Goal: Obtain resource: Download file/media

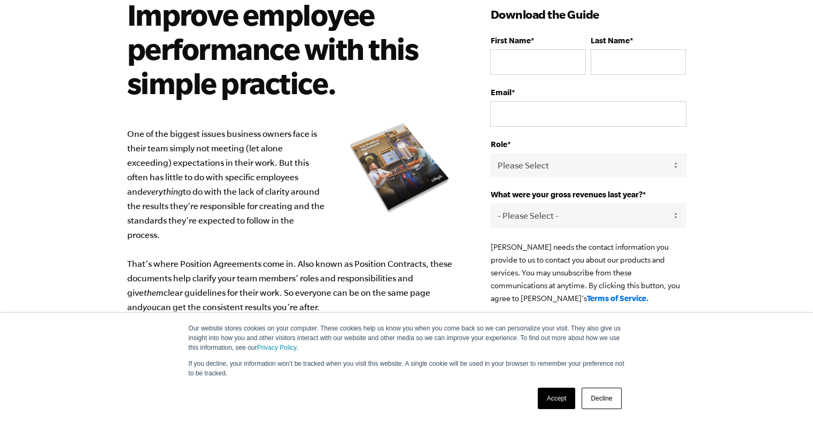
scroll to position [98, 0]
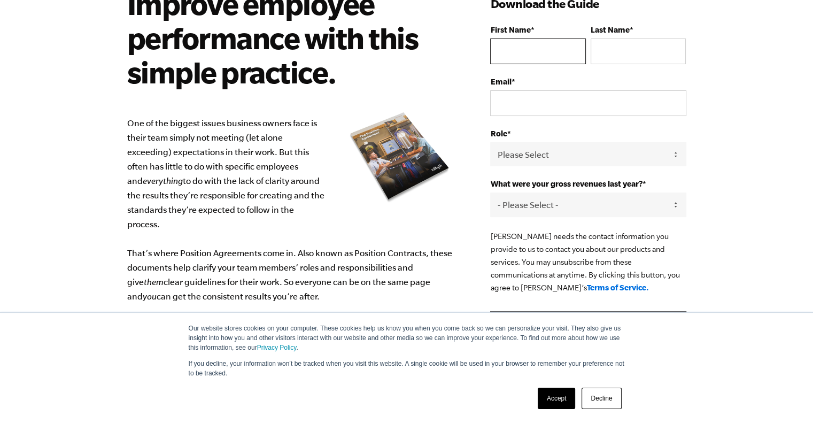
click at [520, 52] on input "First Name *" at bounding box center [537, 51] width 95 height 26
type input "[PERSON_NAME]"
type input "Lalk"
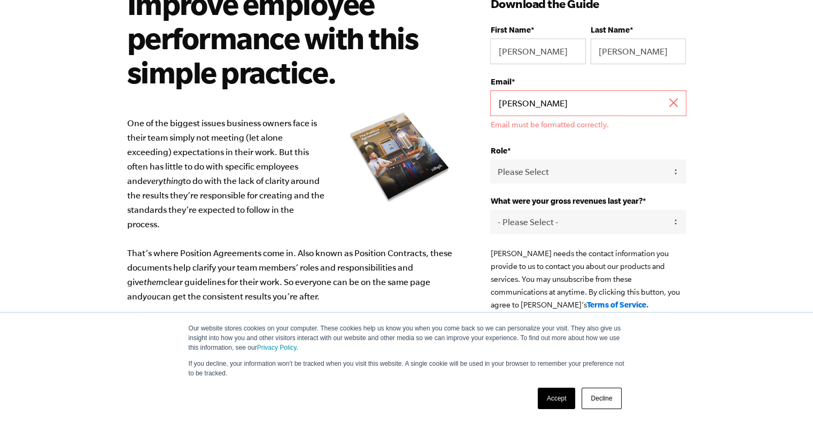
type input "timothylalk@gmail.com"
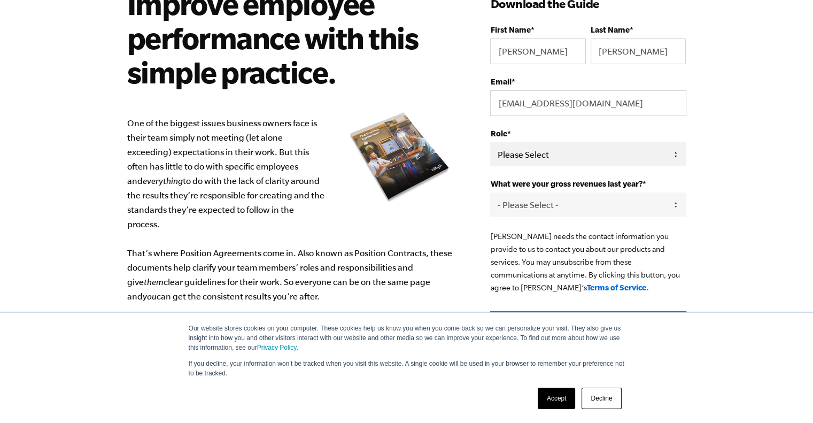
click at [671, 149] on select "Please Select Owner Partner / Co-Owner Executive Employee / Other" at bounding box center [588, 154] width 196 height 24
select select "Owner"
click at [490, 142] on select "Please Select Owner Partner / Co-Owner Executive Employee / Other" at bounding box center [588, 154] width 196 height 24
click at [676, 202] on select "- Please Select - 0-75K 76-150K 151-275K 276-500K 501-750K 751-1M 1-2.5M 2.5-5M…" at bounding box center [588, 204] width 196 height 24
select select "276-500K"
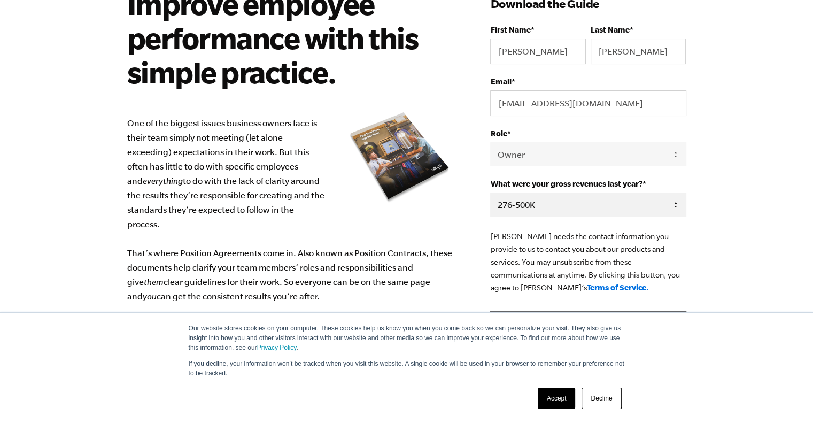
click at [490, 192] on select "- Please Select - 0-75K 76-150K 151-275K 276-500K 501-750K 751-1M 1-2.5M 2.5-5M…" at bounding box center [588, 204] width 196 height 24
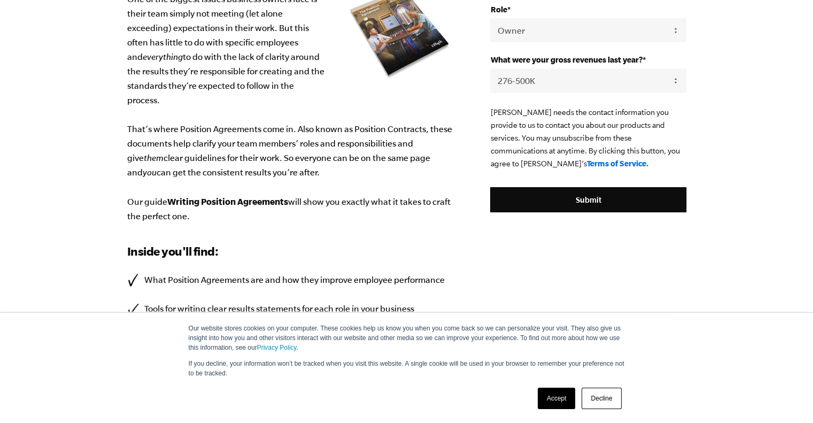
scroll to position [227, 0]
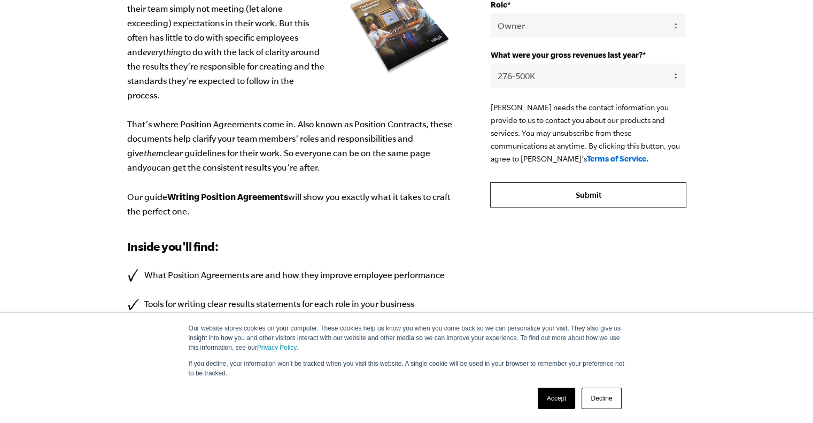
click at [583, 196] on input "Submit" at bounding box center [588, 195] width 196 height 26
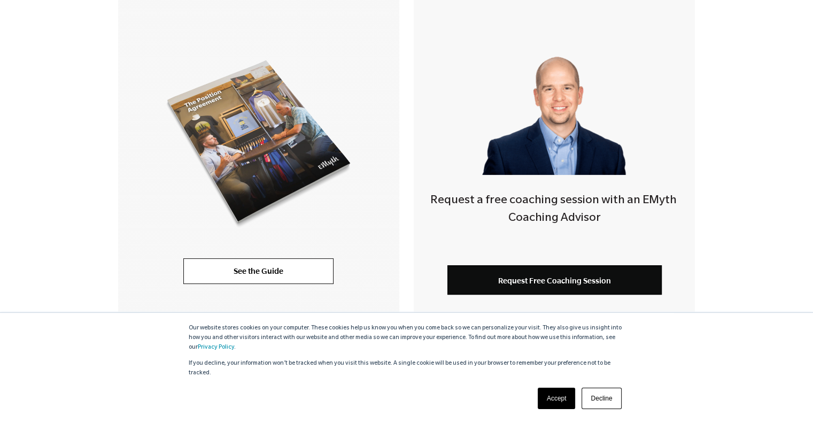
scroll to position [259, 0]
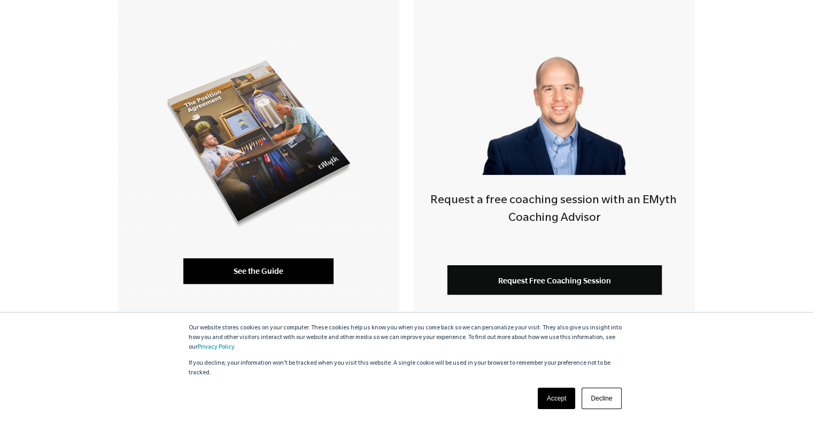
click at [290, 265] on link "See the Guide" at bounding box center [258, 271] width 150 height 26
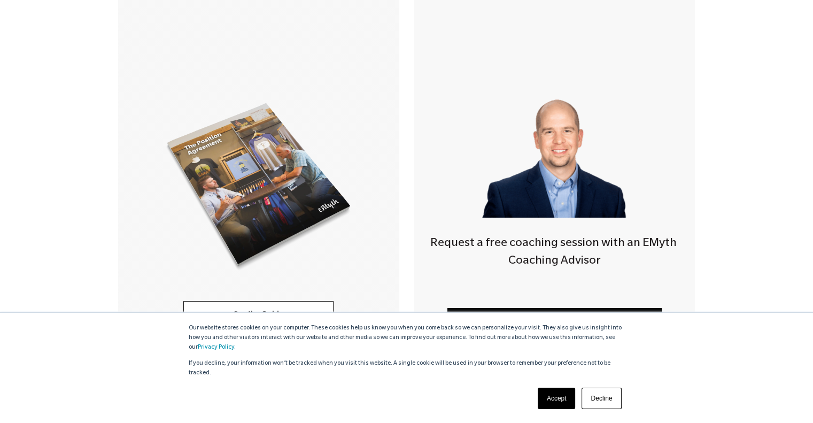
scroll to position [344, 0]
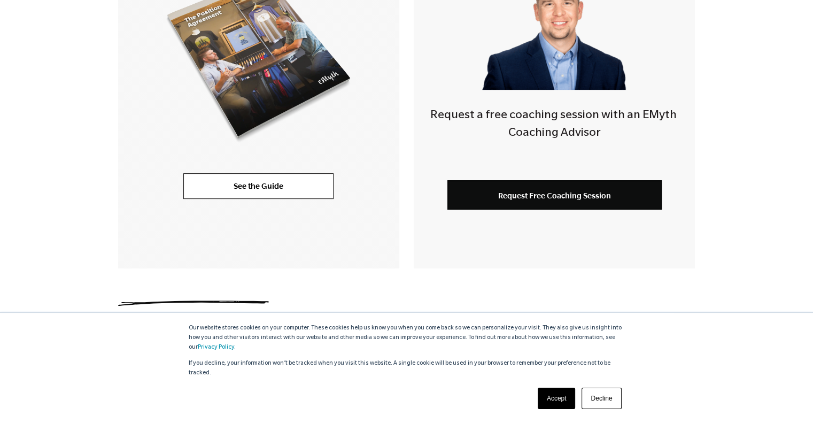
click at [604, 399] on link "Decline" at bounding box center [602, 398] width 40 height 21
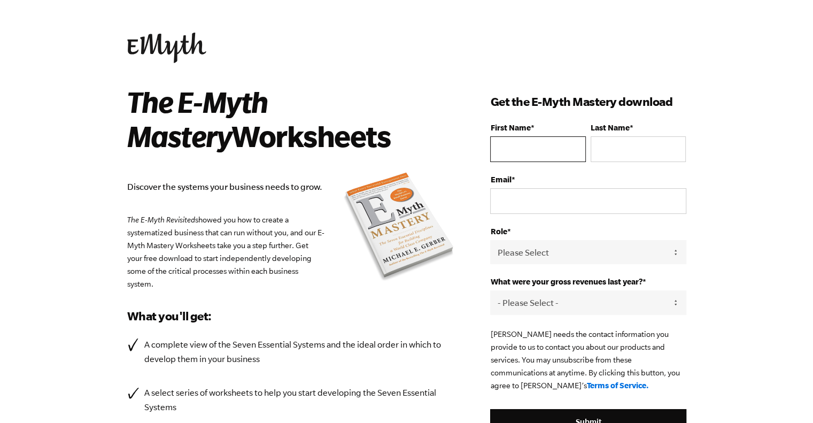
click at [511, 150] on input "First Name *" at bounding box center [537, 149] width 95 height 26
type input "[PERSON_NAME]"
click at [608, 151] on input "Last Name *" at bounding box center [638, 149] width 95 height 26
type input "[PERSON_NAME]"
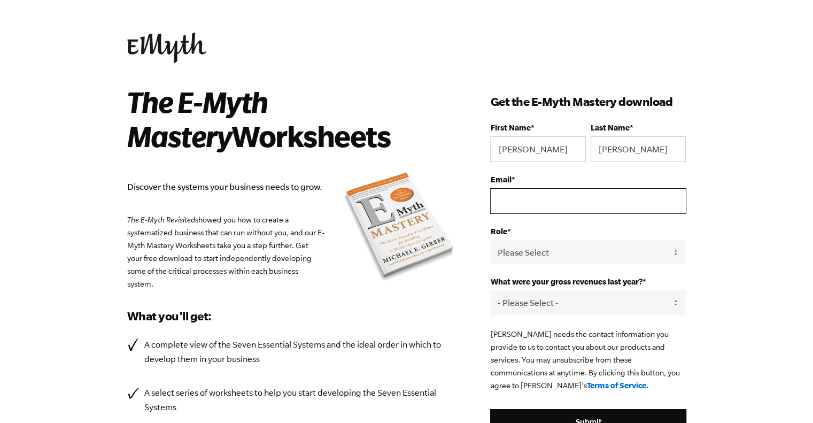
click at [522, 199] on input "Email *" at bounding box center [588, 201] width 196 height 26
type input "[EMAIL_ADDRESS][DOMAIN_NAME]"
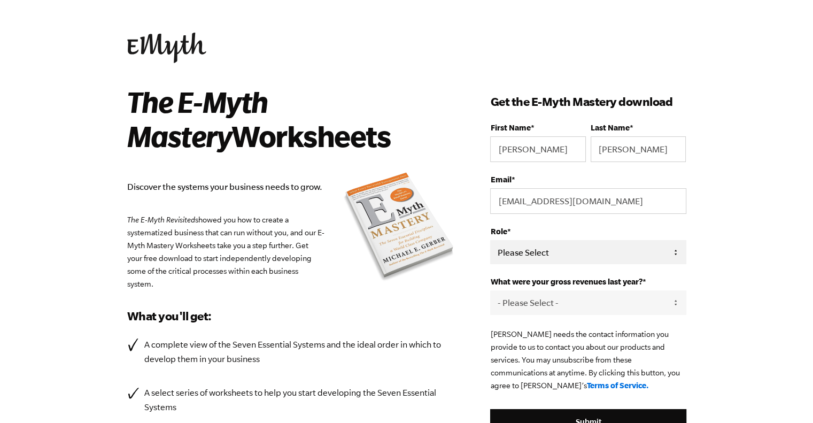
click at [673, 252] on select "Please Select Owner Partner / Co-Owner Executive Employee / Other" at bounding box center [588, 252] width 196 height 24
select select "Owner"
click at [490, 240] on select "Please Select Owner Partner / Co-Owner Executive Employee / Other" at bounding box center [588, 252] width 196 height 24
click at [678, 300] on select "- Please Select - 0-75K 76-150K 151-275K 276-500K 501-750K 751-1M 1-2.5M 2.5-5M…" at bounding box center [588, 302] width 196 height 24
select select "276-500K"
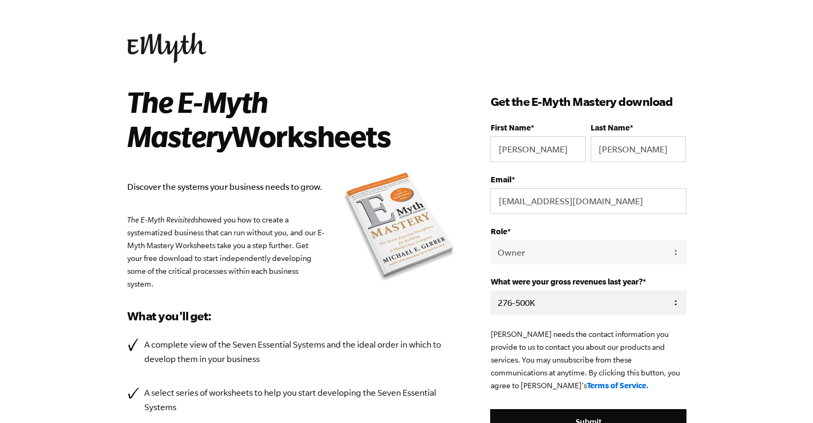
click at [490, 290] on select "- Please Select - 0-75K 76-150K 151-275K 276-500K 501-750K 751-1M 1-2.5M 2.5-5M…" at bounding box center [588, 302] width 196 height 24
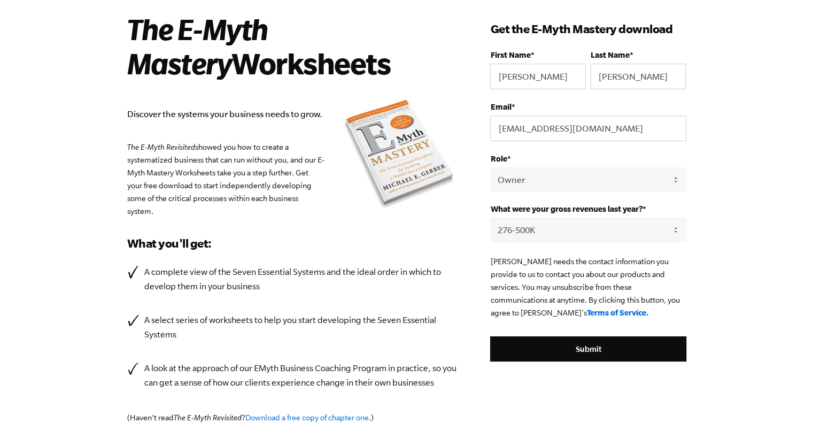
scroll to position [84, 0]
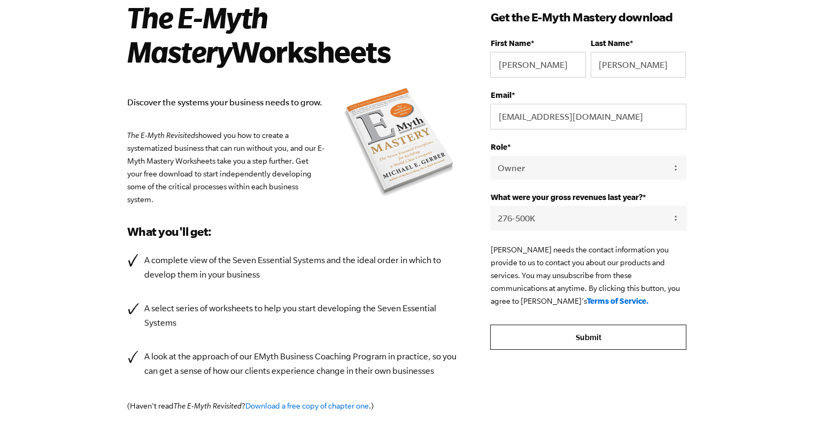
click at [579, 337] on input "Submit" at bounding box center [588, 337] width 196 height 26
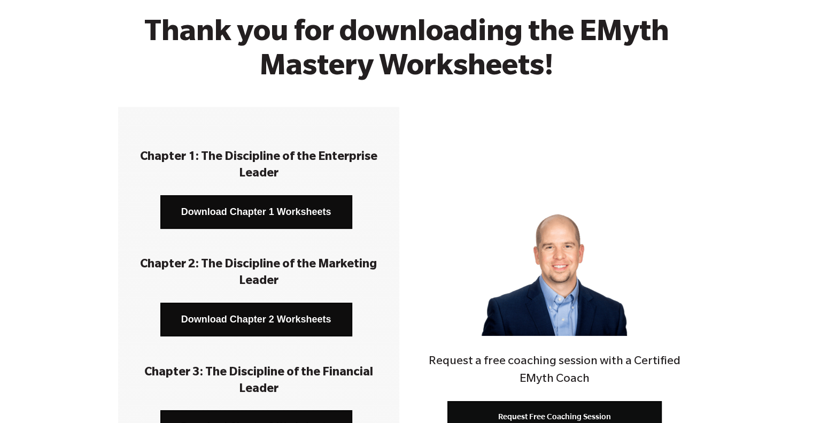
scroll to position [4, 0]
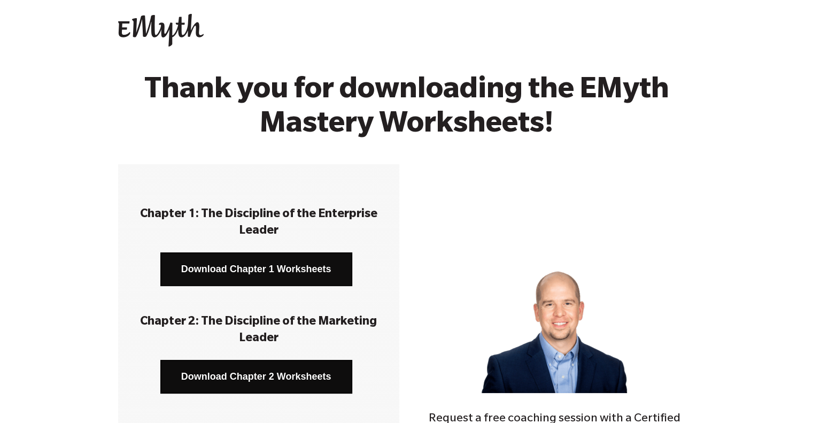
click at [273, 267] on link "Download Chapter 1 Worksheets" at bounding box center [256, 269] width 192 height 34
click at [284, 374] on link "Download Chapter 2 Worksheets" at bounding box center [256, 377] width 192 height 34
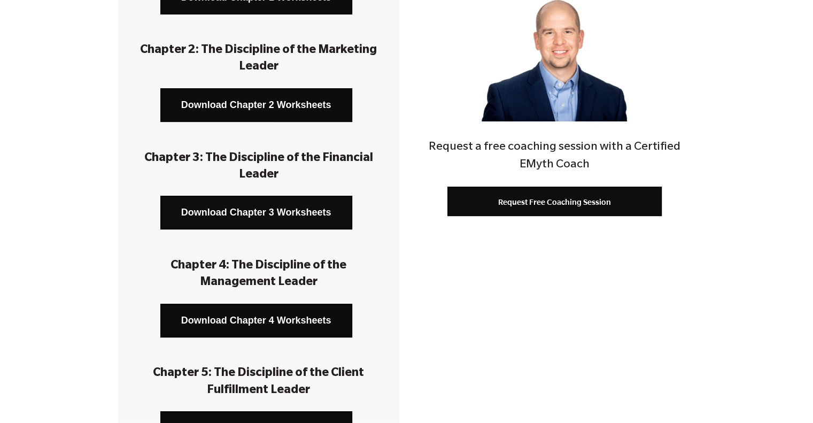
scroll to position [277, 0]
